Goal: Find specific page/section: Find specific page/section

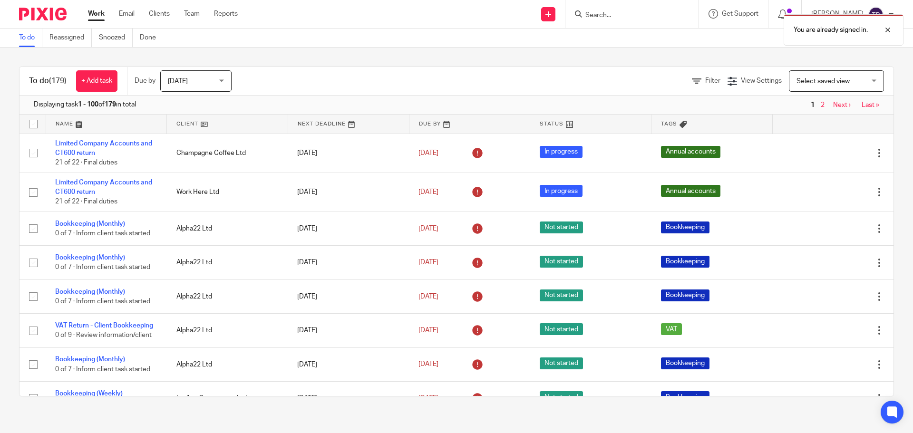
click at [625, 9] on form at bounding box center [634, 14] width 101 height 12
click at [619, 15] on div "You are already signed in." at bounding box center [680, 28] width 447 height 36
drag, startPoint x: 886, startPoint y: 27, endPoint x: 864, endPoint y: 27, distance: 22.8
click at [887, 27] on div at bounding box center [881, 29] width 26 height 11
drag, startPoint x: 663, startPoint y: 7, endPoint x: 645, endPoint y: 19, distance: 21.9
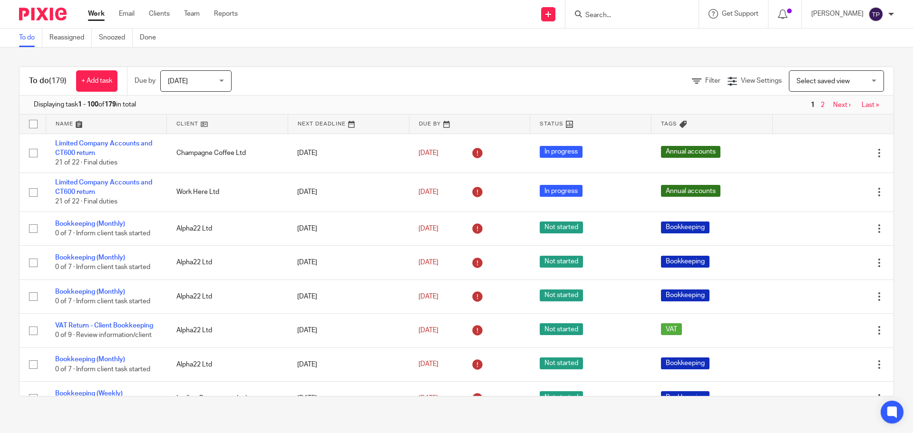
click at [662, 9] on div at bounding box center [631, 14] width 133 height 28
click at [632, 22] on div at bounding box center [631, 14] width 133 height 28
click at [610, 15] on input "Search" at bounding box center [627, 15] width 86 height 9
type input "raw"
click at [662, 33] on link at bounding box center [663, 41] width 161 height 22
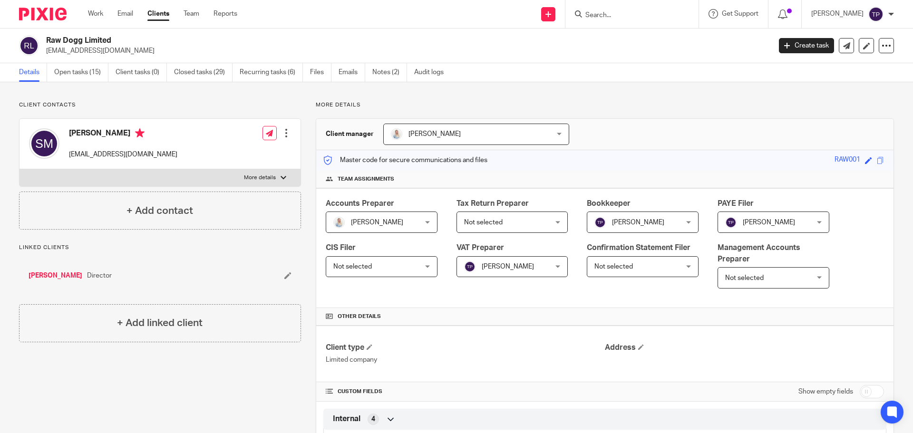
click at [252, 181] on p "More details" at bounding box center [260, 178] width 32 height 8
click at [19, 169] on input "More details" at bounding box center [19, 169] width 0 height 0
checkbox input "true"
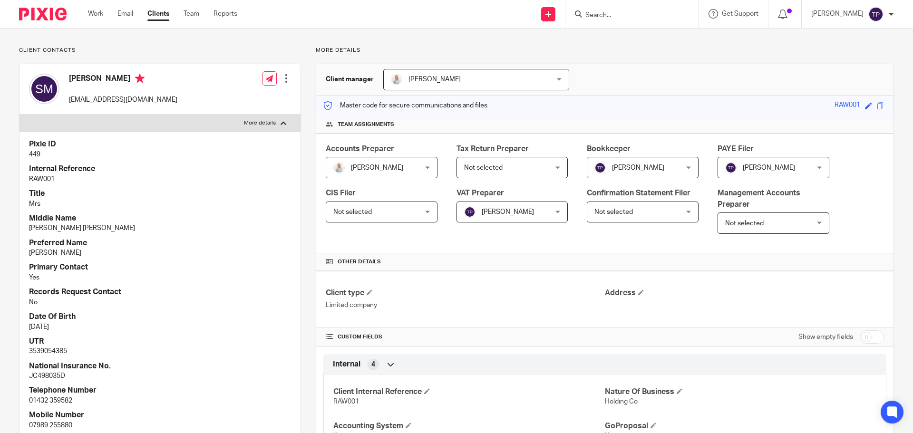
scroll to position [95, 0]
